Goal: Task Accomplishment & Management: Complete application form

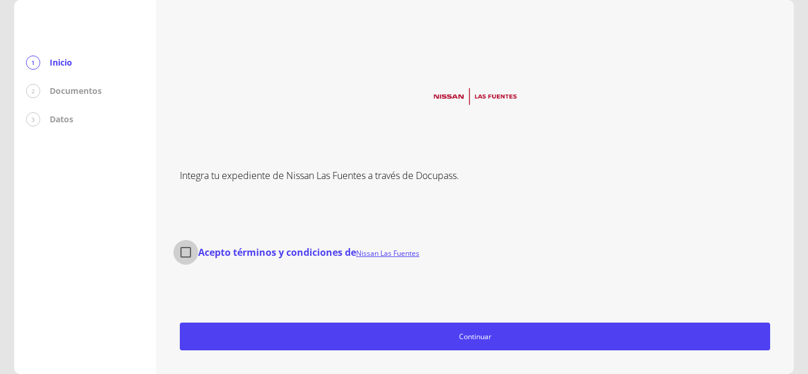
click at [190, 252] on input "Acepto términos y condiciones de Nissan Las Fuentes" at bounding box center [185, 252] width 25 height 25
checkbox input "true"
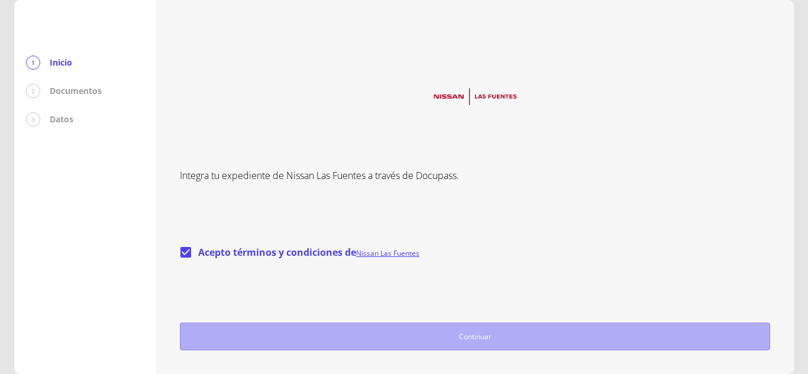
click at [479, 332] on span "Continuar" at bounding box center [475, 337] width 580 height 12
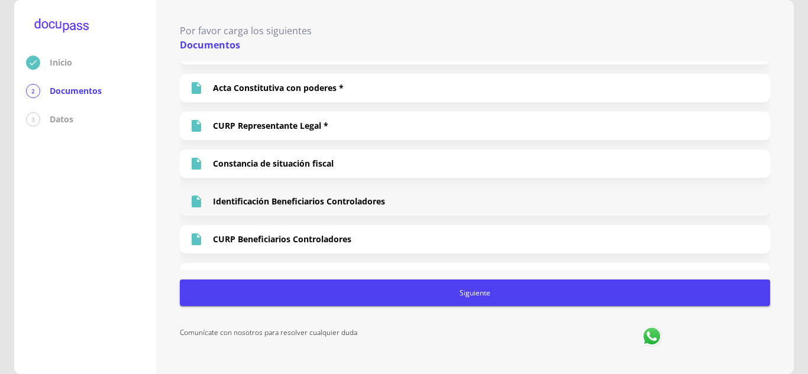
scroll to position [166, 0]
